Goal: Contribute content: Contribute content

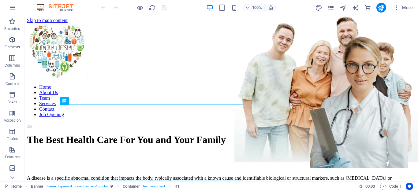
click at [13, 43] on icon "button" at bounding box center [12, 39] width 7 height 7
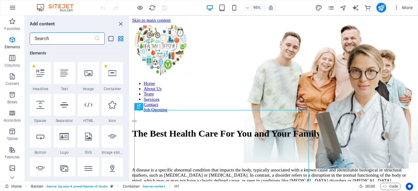
scroll to position [181, 0]
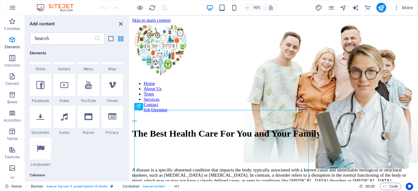
click at [120, 24] on icon "close panel" at bounding box center [120, 24] width 7 height 7
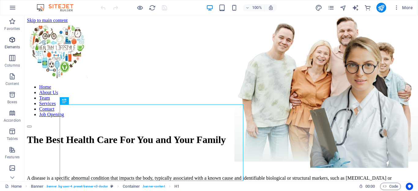
click at [12, 49] on p "Elements" at bounding box center [13, 47] width 16 height 5
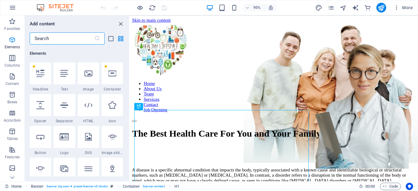
scroll to position [65, 0]
click at [40, 149] on div "1 Star Button" at bounding box center [40, 140] width 21 height 29
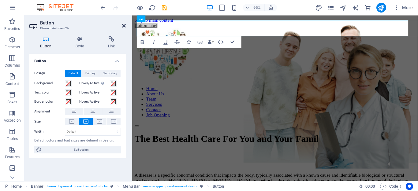
click at [123, 26] on icon at bounding box center [124, 25] width 4 height 5
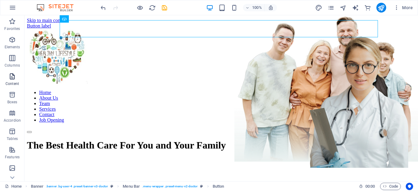
click at [12, 82] on p "Content" at bounding box center [12, 83] width 13 height 5
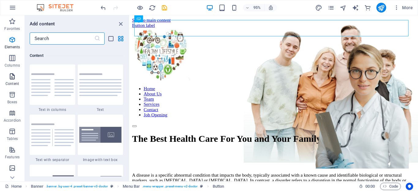
scroll to position [1072, 0]
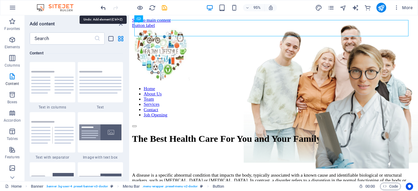
click at [104, 7] on icon "undo" at bounding box center [103, 7] width 7 height 7
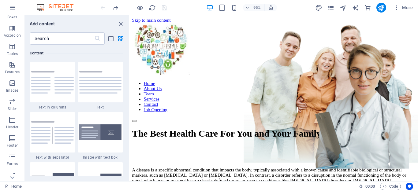
scroll to position [92, 0]
click at [13, 19] on icon at bounding box center [12, 18] width 4 height 3
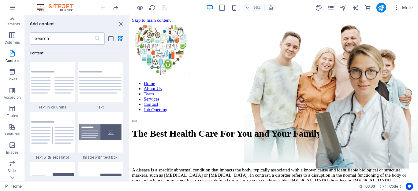
scroll to position [0, 0]
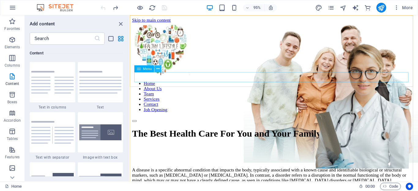
click at [158, 70] on icon at bounding box center [158, 69] width 3 height 6
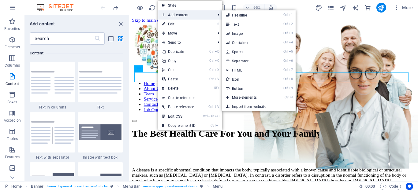
click at [179, 16] on span "Add content" at bounding box center [185, 14] width 55 height 9
click at [244, 85] on link "Ctrl 9 Button" at bounding box center [247, 88] width 51 height 9
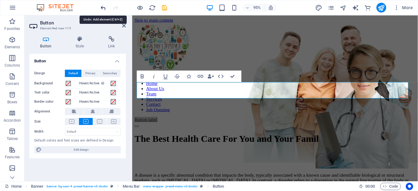
click at [104, 8] on icon "undo" at bounding box center [103, 7] width 7 height 7
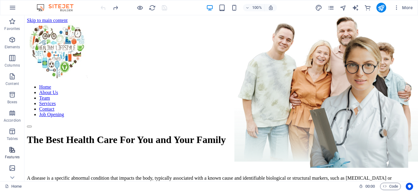
click at [14, 157] on p "Features" at bounding box center [12, 157] width 15 height 5
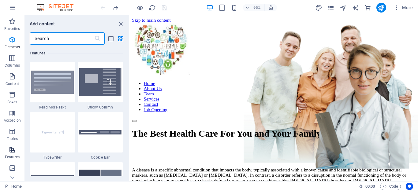
scroll to position [2387, 0]
click at [13, 99] on span "Boxes" at bounding box center [12, 98] width 25 height 15
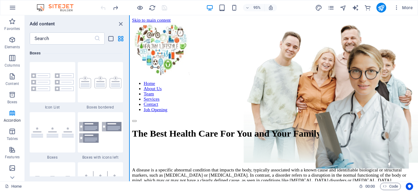
click at [129, 141] on button at bounding box center [129, 98] width 1 height 166
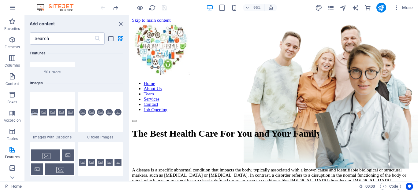
scroll to position [2960, 0]
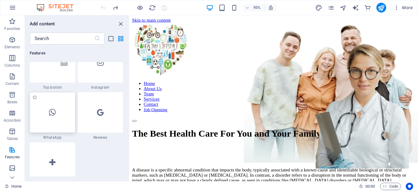
click at [50, 119] on div at bounding box center [53, 112] width 46 height 40
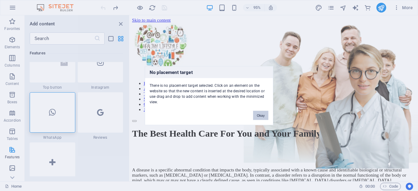
click at [262, 111] on button "Okay" at bounding box center [260, 115] width 15 height 9
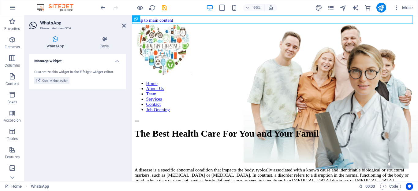
drag, startPoint x: 57, startPoint y: 81, endPoint x: 56, endPoint y: 44, distance: 37.4
click at [56, 44] on div "WhatsApp Style Manage widget Customize this widget in the Elfsight widget edito…" at bounding box center [77, 106] width 96 height 141
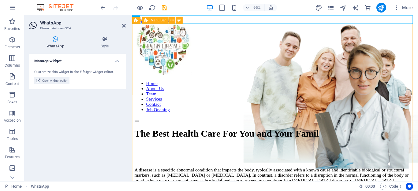
drag, startPoint x: 185, startPoint y: 55, endPoint x: 147, endPoint y: 95, distance: 55.0
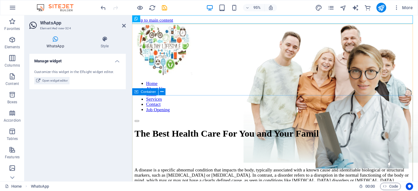
drag, startPoint x: 187, startPoint y: 53, endPoint x: 161, endPoint y: 106, distance: 58.9
click at [53, 81] on span "Open widget editor" at bounding box center [54, 80] width 25 height 7
click at [123, 25] on icon at bounding box center [124, 25] width 4 height 5
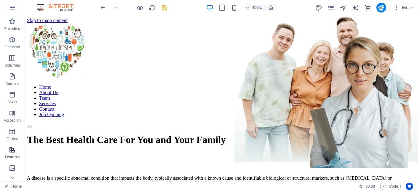
click at [13, 155] on p "Features" at bounding box center [12, 157] width 15 height 5
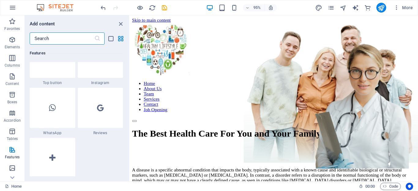
scroll to position [2965, 0]
click at [53, 110] on icon at bounding box center [52, 108] width 7 height 8
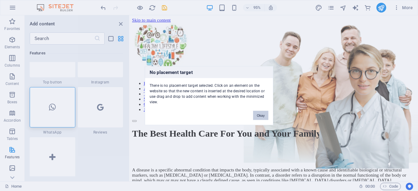
click at [259, 118] on button "Okay" at bounding box center [260, 115] width 15 height 9
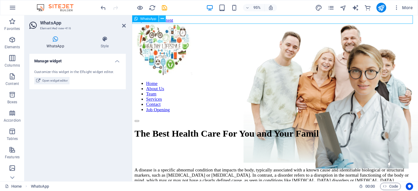
click at [162, 20] on icon at bounding box center [162, 19] width 3 height 6
click at [150, 128] on div "The Best Health Care For You and Your Family A disease is a specific abnormal c…" at bounding box center [283, 165] width 296 height 75
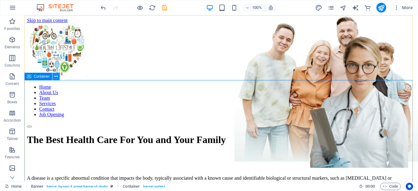
click at [55, 76] on icon at bounding box center [56, 77] width 3 height 6
click at [245, 128] on div "The Best Health Care For You and Your Family A disease is a specific abnormal c…" at bounding box center [221, 165] width 389 height 75
click at [9, 46] on p "Elements" at bounding box center [13, 47] width 16 height 5
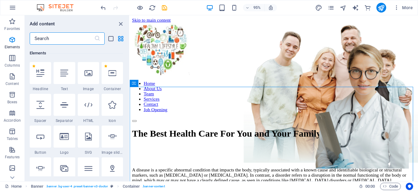
scroll to position [181, 0]
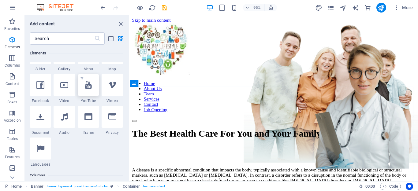
click at [90, 96] on div at bounding box center [88, 85] width 21 height 22
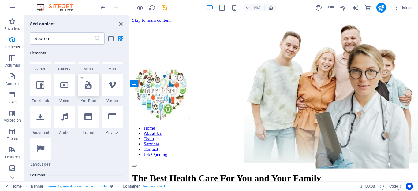
select select "ar16_9"
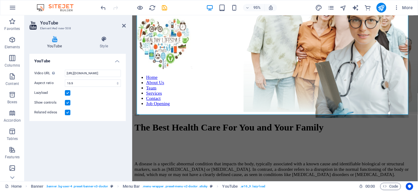
scroll to position [0, 0]
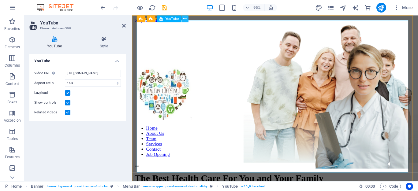
click at [183, 19] on button at bounding box center [185, 18] width 7 height 7
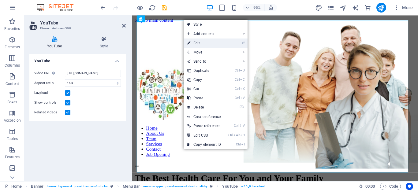
click at [195, 42] on link "⏎ Edit" at bounding box center [204, 43] width 41 height 9
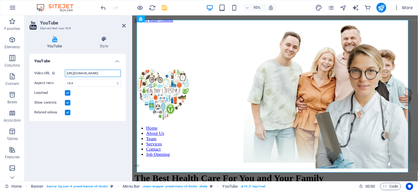
scroll to position [0, 17]
drag, startPoint x: 229, startPoint y: 87, endPoint x: 134, endPoint y: 76, distance: 96.2
drag, startPoint x: 67, startPoint y: 74, endPoint x: 124, endPoint y: 76, distance: 57.0
click at [124, 76] on div "Video URL Insert (or paste) a video URL. [URL][DOMAIN_NAME] Aspect ratio 16:10 …" at bounding box center [77, 93] width 96 height 56
click at [123, 25] on icon at bounding box center [124, 25] width 4 height 5
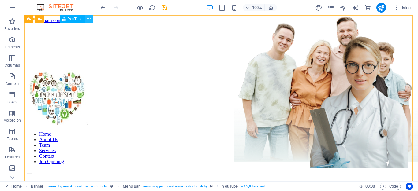
click at [89, 20] on icon at bounding box center [88, 19] width 3 height 6
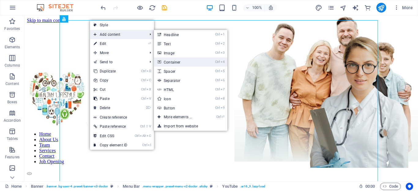
click at [178, 64] on link "Ctrl 4 Container" at bounding box center [179, 62] width 51 height 9
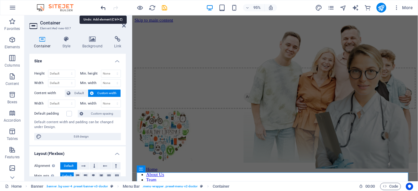
click at [102, 9] on icon "undo" at bounding box center [103, 7] width 7 height 7
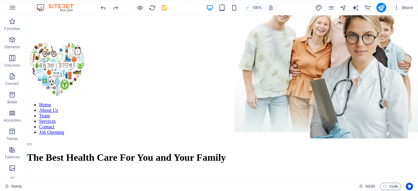
scroll to position [0, 0]
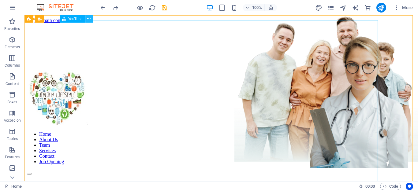
click at [88, 21] on icon at bounding box center [88, 19] width 3 height 6
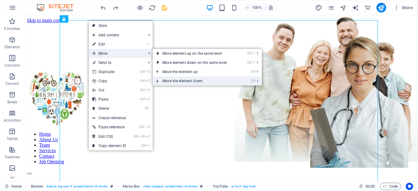
click at [182, 77] on link "Ctrl ⬇ Move the element down" at bounding box center [196, 81] width 86 height 9
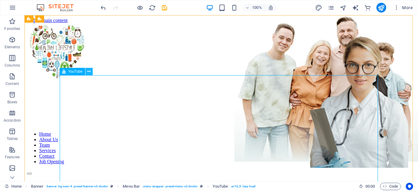
click at [90, 71] on icon at bounding box center [88, 72] width 3 height 6
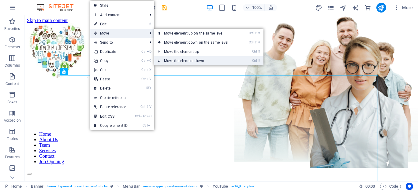
click at [169, 60] on link "Ctrl ⬇ Move the element down" at bounding box center [197, 60] width 86 height 9
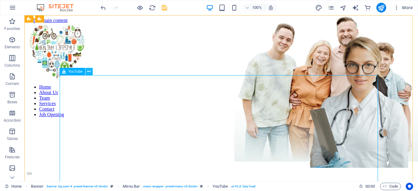
click at [89, 73] on icon at bounding box center [88, 72] width 3 height 6
drag, startPoint x: 88, startPoint y: 87, endPoint x: 66, endPoint y: 176, distance: 91.4
click at [89, 70] on icon at bounding box center [88, 72] width 3 height 6
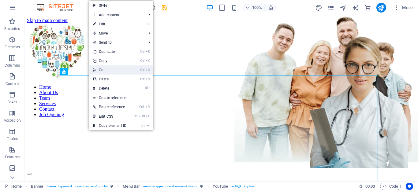
click at [104, 68] on link "Ctrl X Cut" at bounding box center [109, 70] width 41 height 9
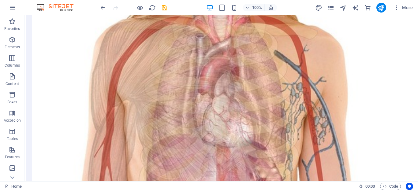
scroll to position [569, 0]
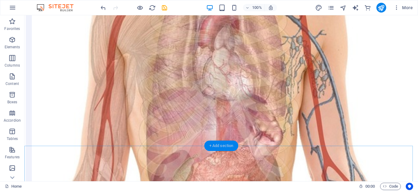
click at [215, 149] on div "+ Add section" at bounding box center [222, 146] width 34 height 10
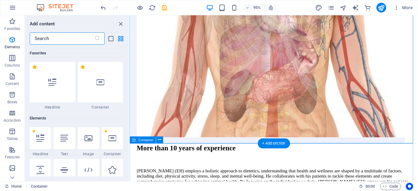
scroll to position [1072, 0]
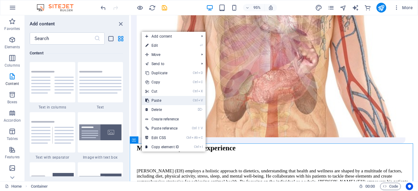
click at [162, 98] on link "Ctrl V Paste" at bounding box center [162, 100] width 41 height 9
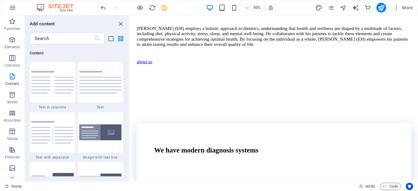
scroll to position [744, 0]
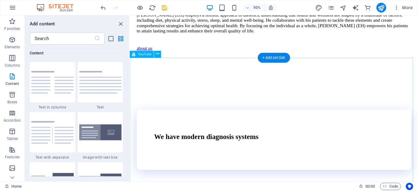
select select "ar16_9"
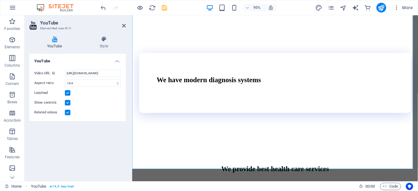
scroll to position [648, 0]
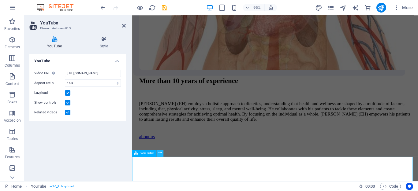
click at [160, 156] on icon at bounding box center [160, 153] width 3 height 6
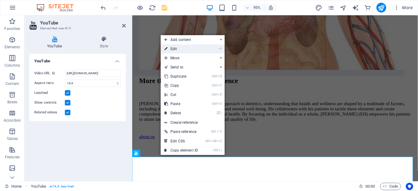
click at [174, 48] on link "⏎ Edit" at bounding box center [181, 48] width 41 height 9
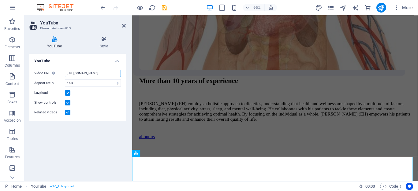
click at [79, 73] on input "[URL][DOMAIN_NAME]" at bounding box center [93, 73] width 56 height 7
drag, startPoint x: 104, startPoint y: 74, endPoint x: 128, endPoint y: 77, distance: 23.7
click at [128, 77] on div "YouTube Style YouTube Video URL Insert (or paste) a video URL. [URL][DOMAIN_NAM…" at bounding box center [78, 106] width 106 height 150
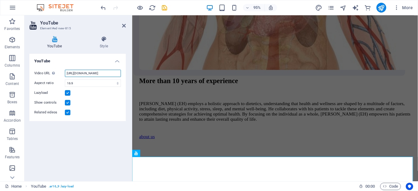
click at [118, 73] on input "[URL][DOMAIN_NAME]" at bounding box center [93, 73] width 56 height 7
click at [118, 74] on input "[URL][DOMAIN_NAME]" at bounding box center [93, 73] width 56 height 7
drag, startPoint x: 68, startPoint y: 72, endPoint x: 55, endPoint y: 75, distance: 12.9
click at [55, 75] on div "Video URL Insert (or paste) a video URL. [URL][DOMAIN_NAME]" at bounding box center [77, 73] width 87 height 7
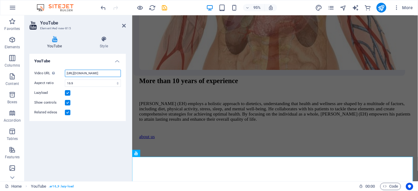
drag, startPoint x: 117, startPoint y: 72, endPoint x: 132, endPoint y: 73, distance: 15.0
click at [132, 73] on aside "YouTube Element #ed-new-815 YouTube Style YouTube Video URL Insert (or paste) a…" at bounding box center [79, 98] width 108 height 166
type input "[URL][DOMAIN_NAME]"
click at [118, 82] on select "16:10 16:9 4:3 2:1 1:1" at bounding box center [93, 83] width 56 height 7
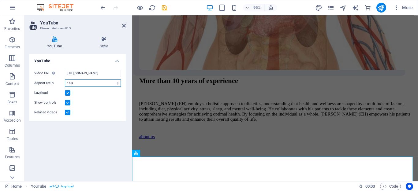
click at [65, 80] on select "16:10 16:9 4:3 2:1 1:1" at bounding box center [93, 83] width 56 height 7
click at [125, 27] on icon at bounding box center [124, 25] width 4 height 5
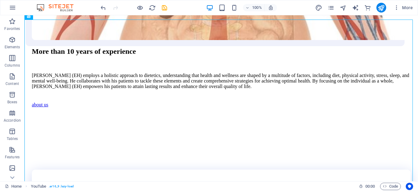
scroll to position [784, 0]
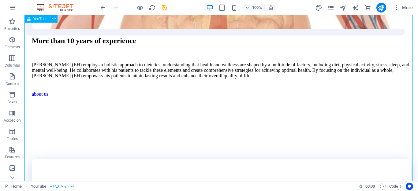
select select "ar16_9"
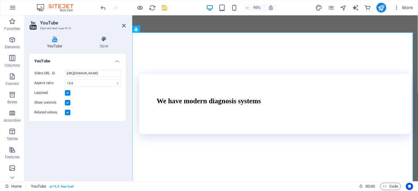
scroll to position [772, 0]
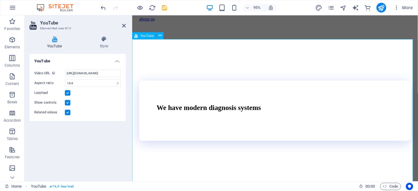
click at [56, 43] on h4 "YouTube" at bounding box center [55, 42] width 53 height 13
click at [124, 25] on icon at bounding box center [124, 25] width 4 height 5
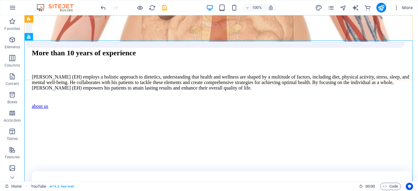
scroll to position [749, 0]
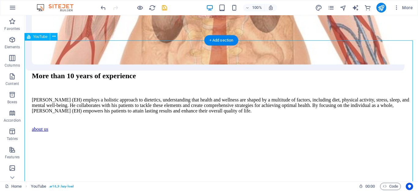
drag, startPoint x: 440, startPoint y: 30, endPoint x: 415, endPoint y: 18, distance: 27.3
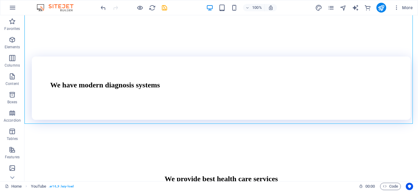
scroll to position [896, 0]
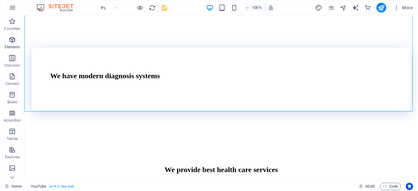
click at [14, 43] on span "Elements" at bounding box center [12, 43] width 25 height 15
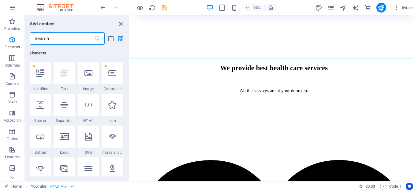
scroll to position [181, 0]
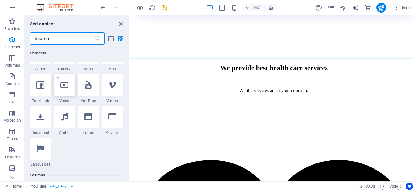
click at [62, 92] on div at bounding box center [64, 85] width 21 height 22
click at [130, 92] on div "Drag here to replace the existing content. Press “Ctrl” if you want to create a…" at bounding box center [274, 98] width 289 height 166
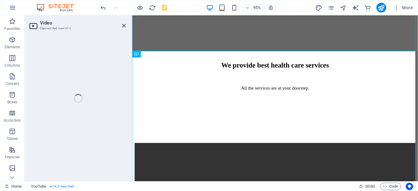
select select "%"
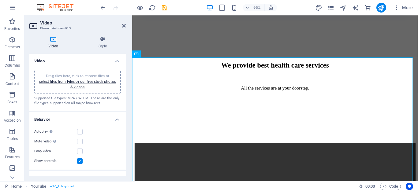
scroll to position [919, 0]
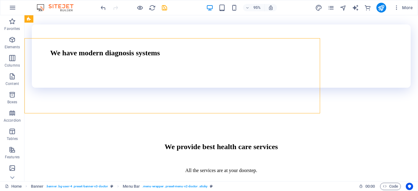
scroll to position [896, 0]
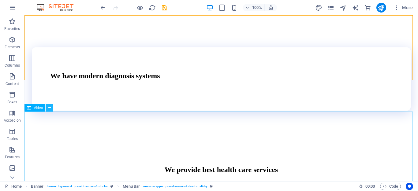
click at [49, 107] on icon at bounding box center [49, 108] width 3 height 6
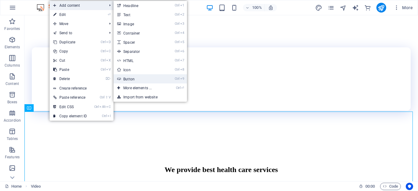
click at [133, 79] on link "Ctrl 9 Button" at bounding box center [139, 78] width 51 height 9
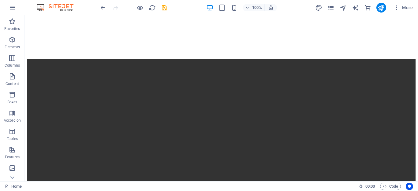
scroll to position [1089, 0]
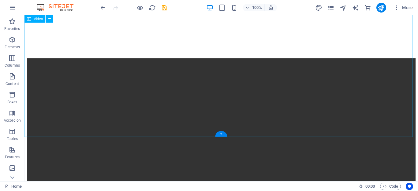
click at [32, 123] on figure at bounding box center [221, 156] width 389 height 196
click at [31, 123] on figure at bounding box center [221, 156] width 389 height 196
click at [32, 123] on figure at bounding box center [221, 156] width 389 height 196
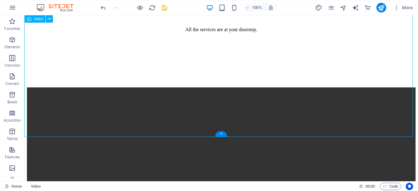
select select "%"
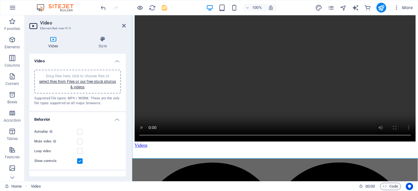
click at [32, 122] on h4 "Behavior" at bounding box center [77, 117] width 96 height 11
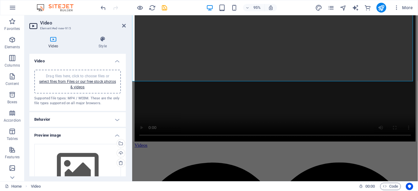
click at [32, 123] on h4 "Behavior" at bounding box center [77, 119] width 96 height 15
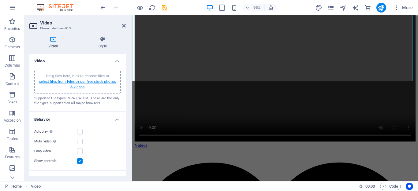
click at [84, 83] on link "select files from Files or our free stock photos & videos" at bounding box center [77, 85] width 77 height 10
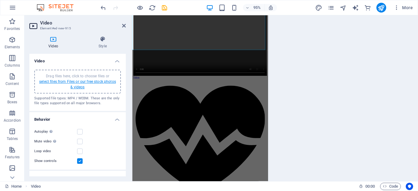
scroll to position [1052, 0]
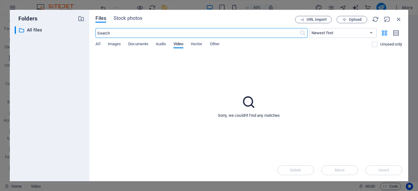
click at [177, 46] on span "Video" at bounding box center [179, 44] width 10 height 9
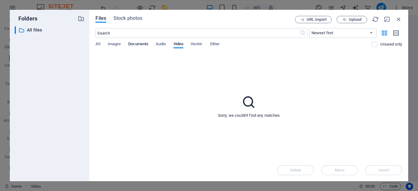
click at [136, 44] on span "Documents" at bounding box center [138, 44] width 20 height 9
click at [120, 43] on span "Images" at bounding box center [114, 44] width 13 height 9
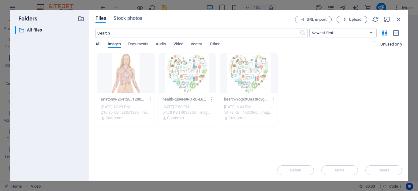
click at [98, 43] on span "All" at bounding box center [98, 44] width 5 height 9
click at [196, 46] on span "Vector" at bounding box center [197, 44] width 12 height 9
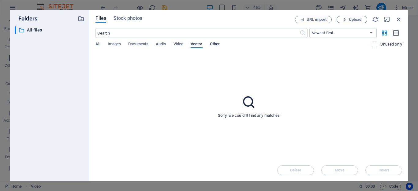
click at [211, 43] on span "Other" at bounding box center [215, 44] width 10 height 9
click at [32, 30] on p "All files" at bounding box center [50, 30] width 47 height 7
click at [23, 31] on icon at bounding box center [21, 30] width 6 height 6
click at [80, 19] on icon "button" at bounding box center [81, 18] width 7 height 7
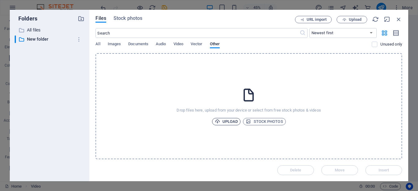
click at [233, 122] on span "Upload" at bounding box center [226, 121] width 23 height 7
click at [227, 122] on span "Upload" at bounding box center [226, 121] width 23 height 7
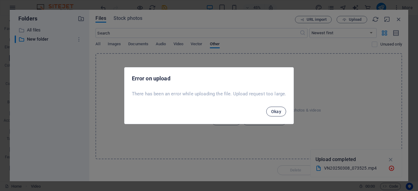
click at [273, 114] on span "Okay" at bounding box center [276, 111] width 10 height 5
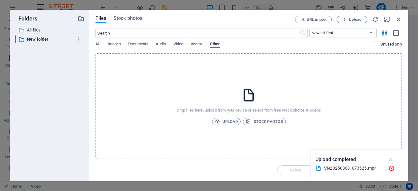
click at [391, 160] on icon "button" at bounding box center [391, 160] width 7 height 7
click at [114, 122] on div "Drop files here, upload from your device or select from free stock photos & vid…" at bounding box center [249, 106] width 307 height 106
click at [230, 123] on span "Upload" at bounding box center [226, 121] width 23 height 7
drag, startPoint x: 337, startPoint y: 171, endPoint x: 281, endPoint y: 120, distance: 75.6
click at [281, 120] on div "Folders ​ All files All files ​ New folder New folder Files Stock photos URL im…" at bounding box center [209, 95] width 418 height 191
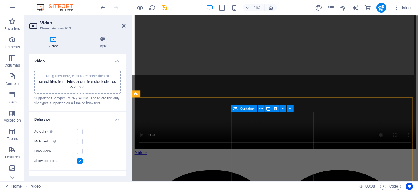
scroll to position [1060, 0]
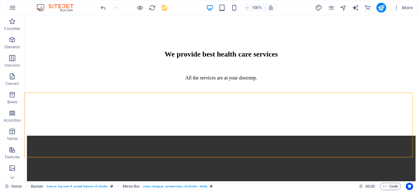
scroll to position [1003, 0]
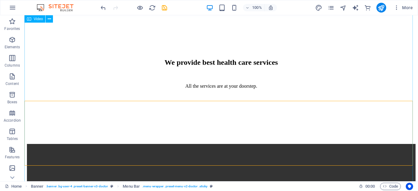
select select "%"
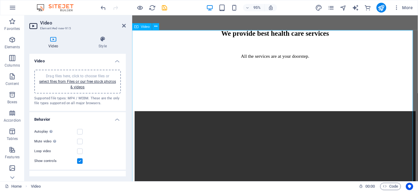
scroll to position [948, 0]
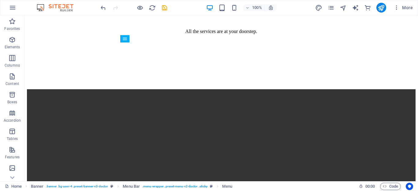
scroll to position [1062, 0]
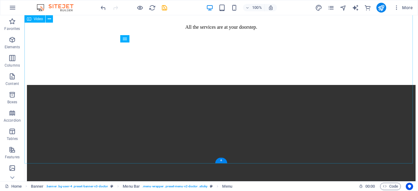
click at [33, 148] on figure at bounding box center [221, 183] width 389 height 196
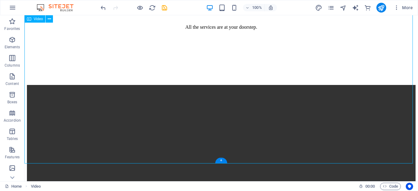
click at [32, 149] on figure at bounding box center [221, 183] width 389 height 196
click at [405, 149] on figure at bounding box center [221, 183] width 389 height 196
click at [406, 149] on figure at bounding box center [221, 183] width 389 height 196
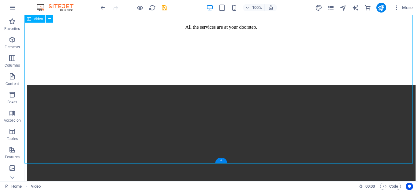
select select "%"
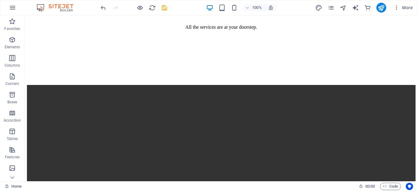
scroll to position [1066, 0]
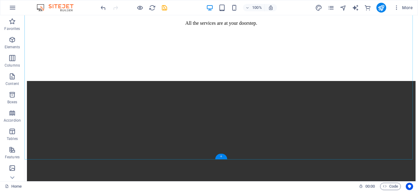
drag, startPoint x: 222, startPoint y: 156, endPoint x: 92, endPoint y: 143, distance: 130.5
click at [222, 156] on div "+" at bounding box center [221, 157] width 12 height 6
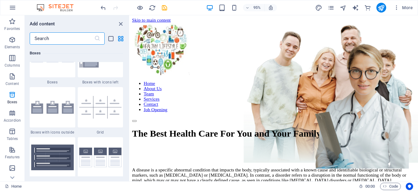
scroll to position [1880, 0]
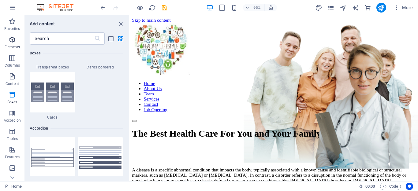
click at [10, 38] on icon "button" at bounding box center [12, 39] width 7 height 7
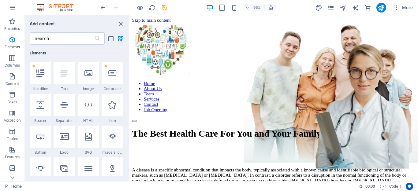
scroll to position [181, 0]
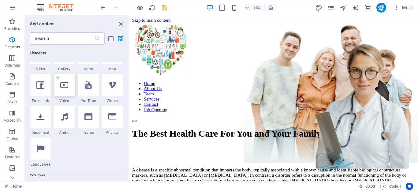
click at [63, 88] on icon at bounding box center [64, 85] width 8 height 8
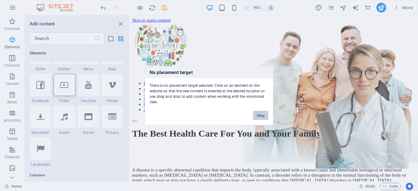
click at [260, 115] on button "Okay" at bounding box center [260, 115] width 15 height 9
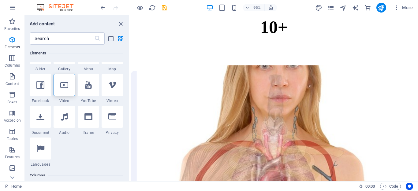
scroll to position [368, 0]
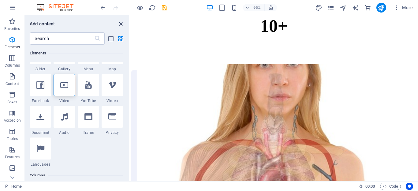
click at [120, 23] on icon "close panel" at bounding box center [120, 24] width 7 height 7
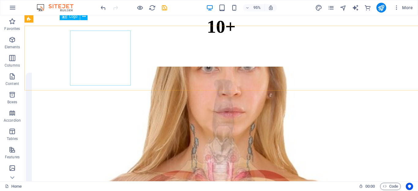
scroll to position [357, 0]
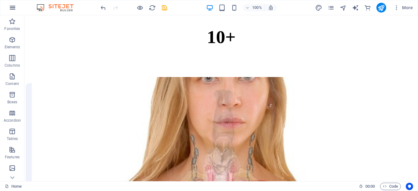
click at [15, 7] on icon "button" at bounding box center [12, 7] width 7 height 7
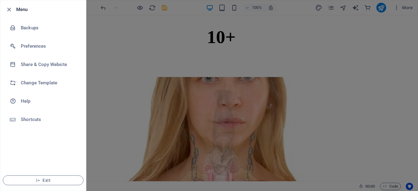
click at [127, 106] on div at bounding box center [209, 95] width 418 height 191
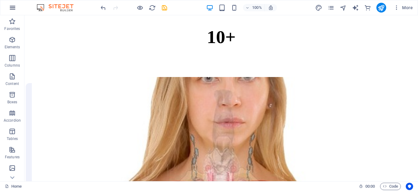
click at [16, 6] on icon "button" at bounding box center [12, 7] width 7 height 7
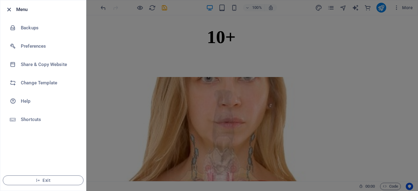
click at [9, 9] on icon "button" at bounding box center [9, 9] width 7 height 7
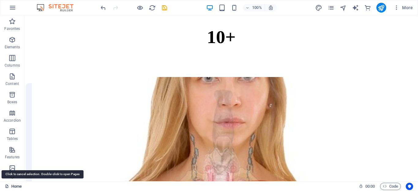
click at [9, 185] on link "Home" at bounding box center [13, 186] width 17 height 7
click at [12, 187] on link "Home" at bounding box center [13, 186] width 17 height 7
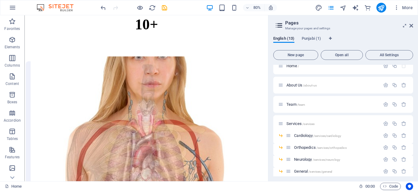
scroll to position [0, 0]
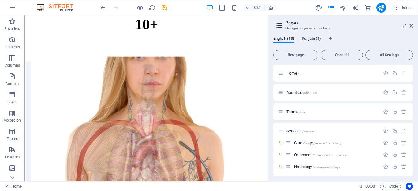
click at [307, 39] on span "Punjabi (1)" at bounding box center [311, 39] width 19 height 9
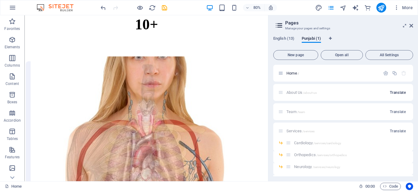
click at [400, 91] on span "Translate" at bounding box center [398, 92] width 16 height 5
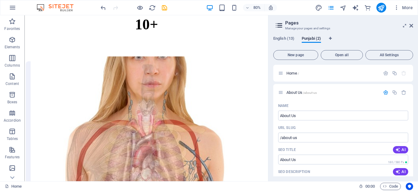
click at [413, 90] on div "Home / About Us /about-us Name About Us ​ URL SLUG /about-us ​ SEO Title AI ​ 1…" at bounding box center [343, 121] width 140 height 112
click at [412, 25] on icon at bounding box center [412, 25] width 4 height 5
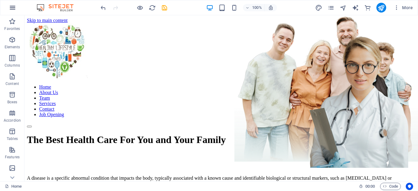
click at [11, 9] on icon "button" at bounding box center [12, 7] width 7 height 7
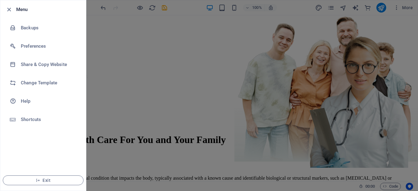
click at [111, 113] on div at bounding box center [209, 95] width 418 height 191
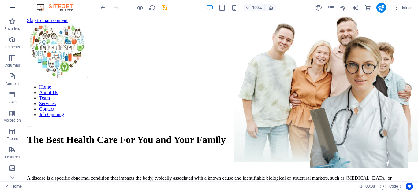
click at [11, 7] on icon "button" at bounding box center [12, 7] width 7 height 7
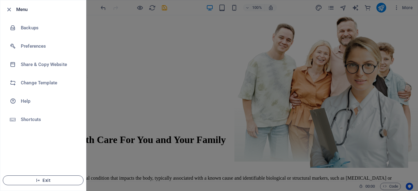
click at [36, 179] on icon "button" at bounding box center [38, 181] width 4 height 4
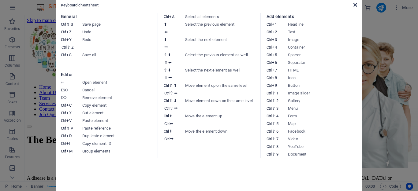
click at [356, 6] on icon at bounding box center [356, 4] width 4 height 5
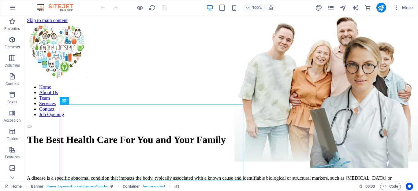
click at [13, 45] on p "Elements" at bounding box center [13, 47] width 16 height 5
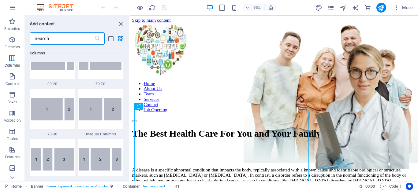
scroll to position [643, 0]
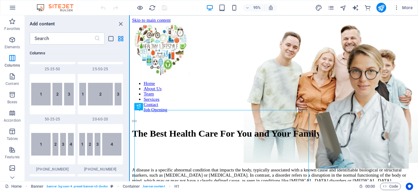
click at [129, 54] on button at bounding box center [129, 98] width 1 height 166
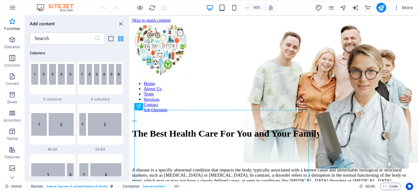
scroll to position [0, 0]
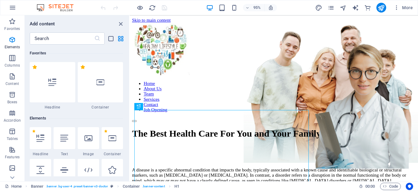
click at [129, 33] on div "​" at bounding box center [77, 38] width 104 height 12
click at [129, 28] on div "Add content ​ Favorites 1 Star Headline 1 Star Container Elements 1 Star Headli…" at bounding box center [77, 98] width 104 height 166
click at [129, 27] on div "Add content" at bounding box center [77, 23] width 104 height 7
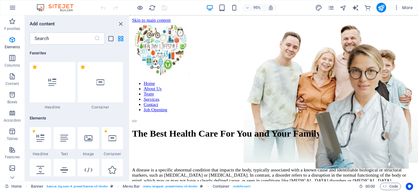
click at [129, 46] on div "Favorites 1 Star Headline 1 Star Container Elements 1 Star Headline 1 Star Text…" at bounding box center [77, 111] width 104 height 132
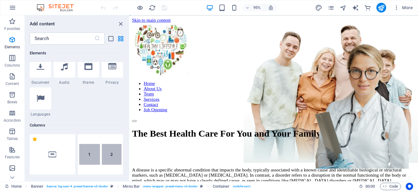
scroll to position [101, 0]
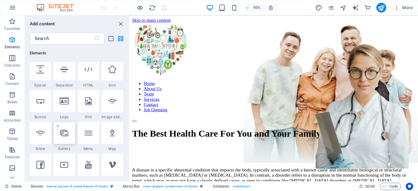
click at [68, 142] on div at bounding box center [64, 133] width 21 height 22
select select "4"
select select "%"
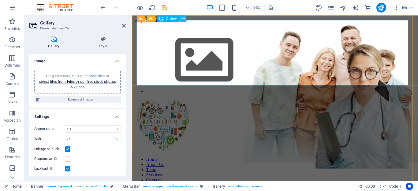
click at [182, 17] on icon at bounding box center [183, 19] width 3 height 6
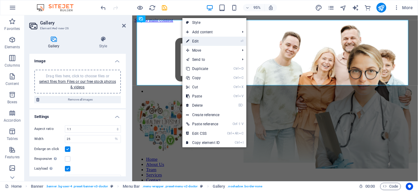
click at [195, 39] on link "⏎ Edit" at bounding box center [203, 41] width 41 height 9
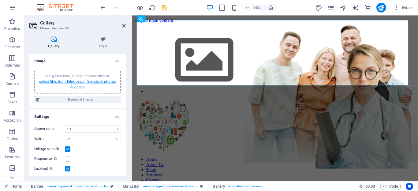
click at [70, 81] on link "select files from Files or our free stock photos & videos" at bounding box center [77, 85] width 77 height 10
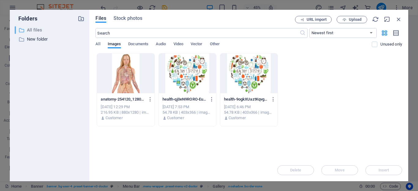
click at [36, 32] on p "All files" at bounding box center [50, 30] width 47 height 7
click at [35, 29] on p "All files" at bounding box center [50, 30] width 47 height 7
click at [345, 21] on icon "button" at bounding box center [345, 20] width 4 height 4
